Goal: Task Accomplishment & Management: Complete application form

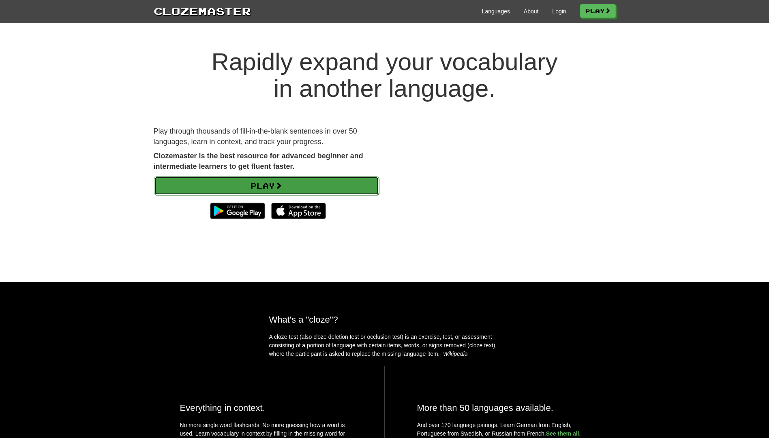
click at [273, 183] on link "Play" at bounding box center [266, 186] width 225 height 19
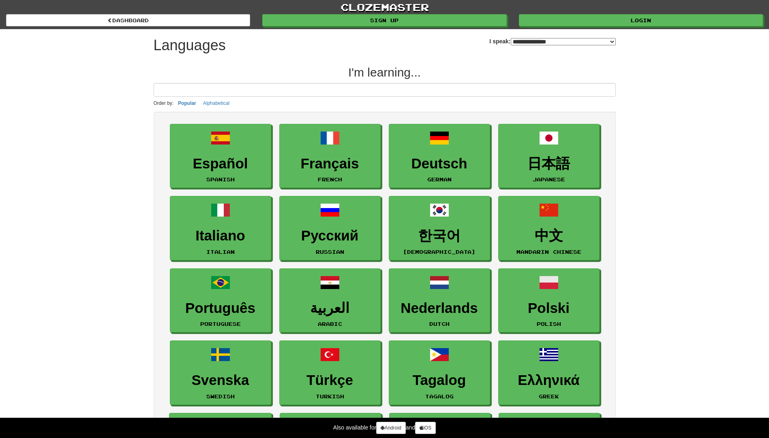
select select "*******"
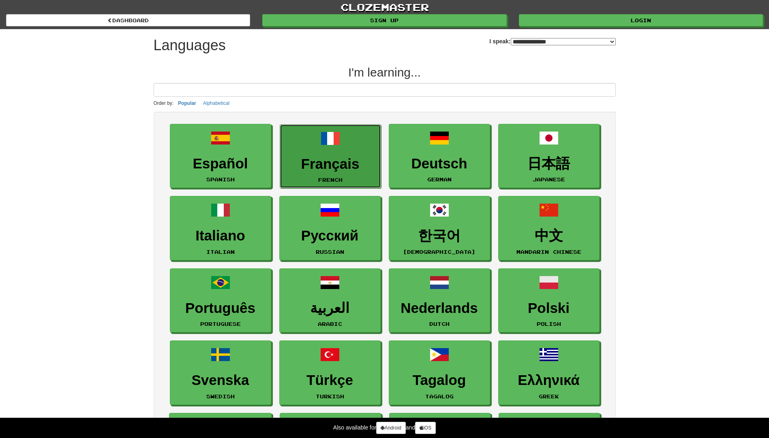
click at [330, 150] on link "Français French" at bounding box center [330, 156] width 101 height 64
